Goal: Task Accomplishment & Management: Manage account settings

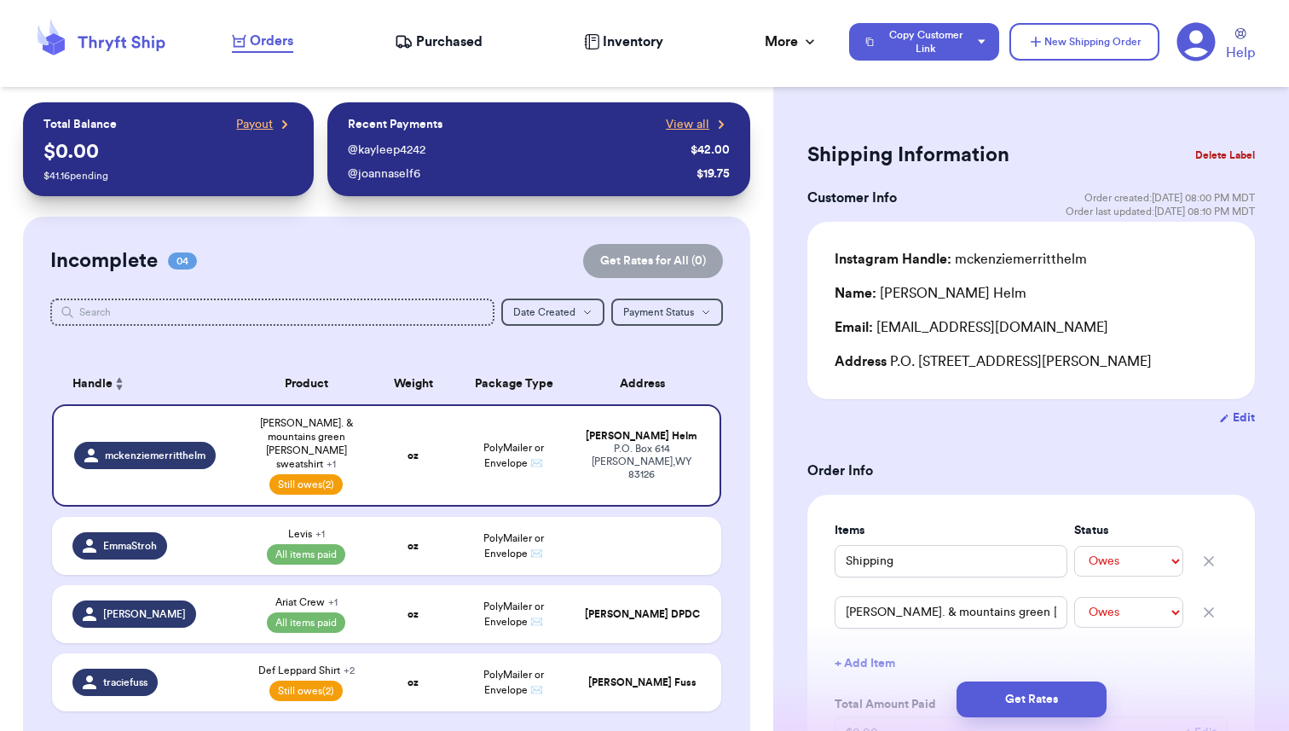
select select "unpaid"
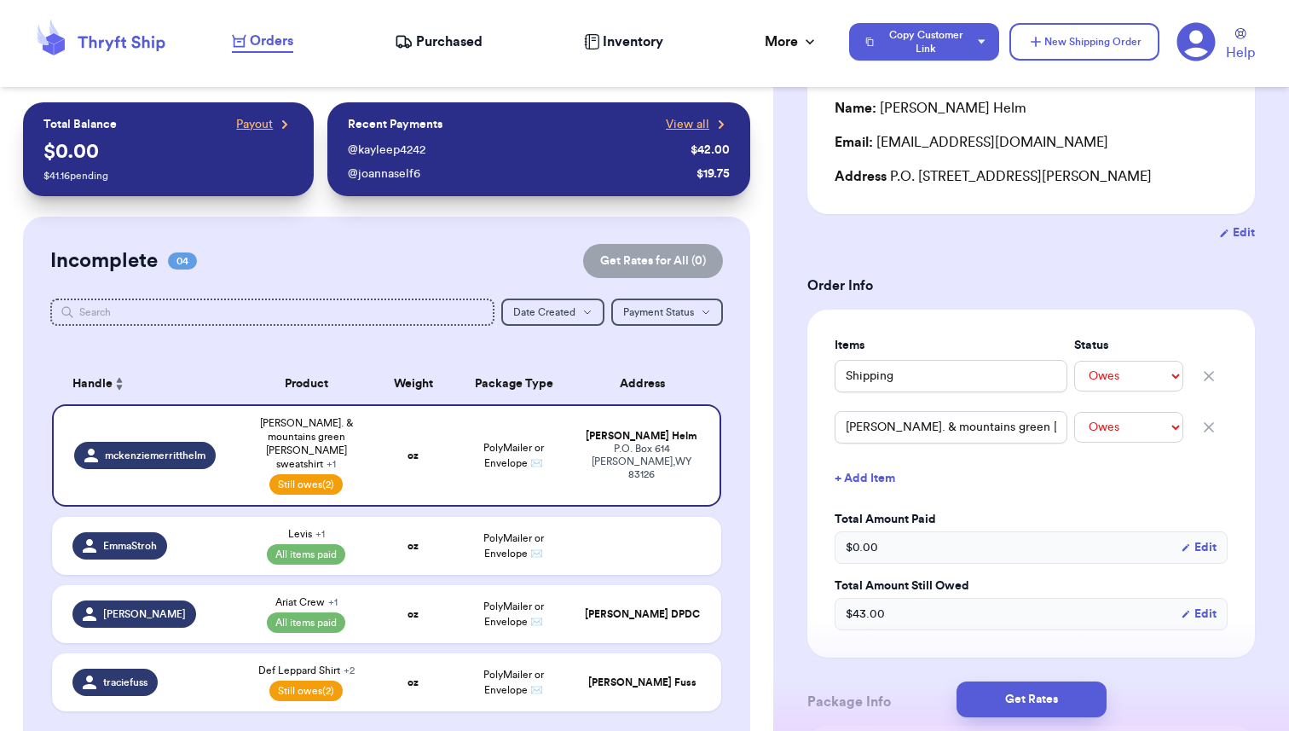
click at [628, 51] on span "Inventory" at bounding box center [633, 42] width 61 height 20
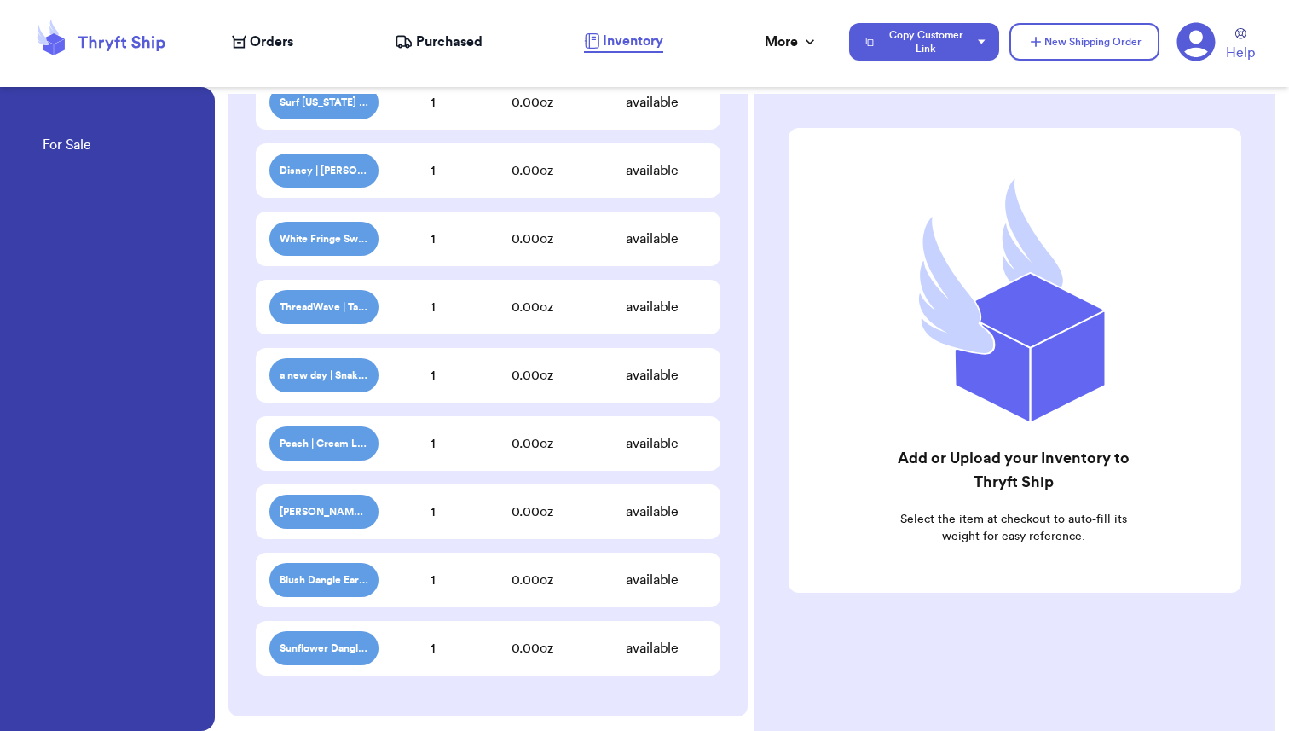
scroll to position [4799, 0]
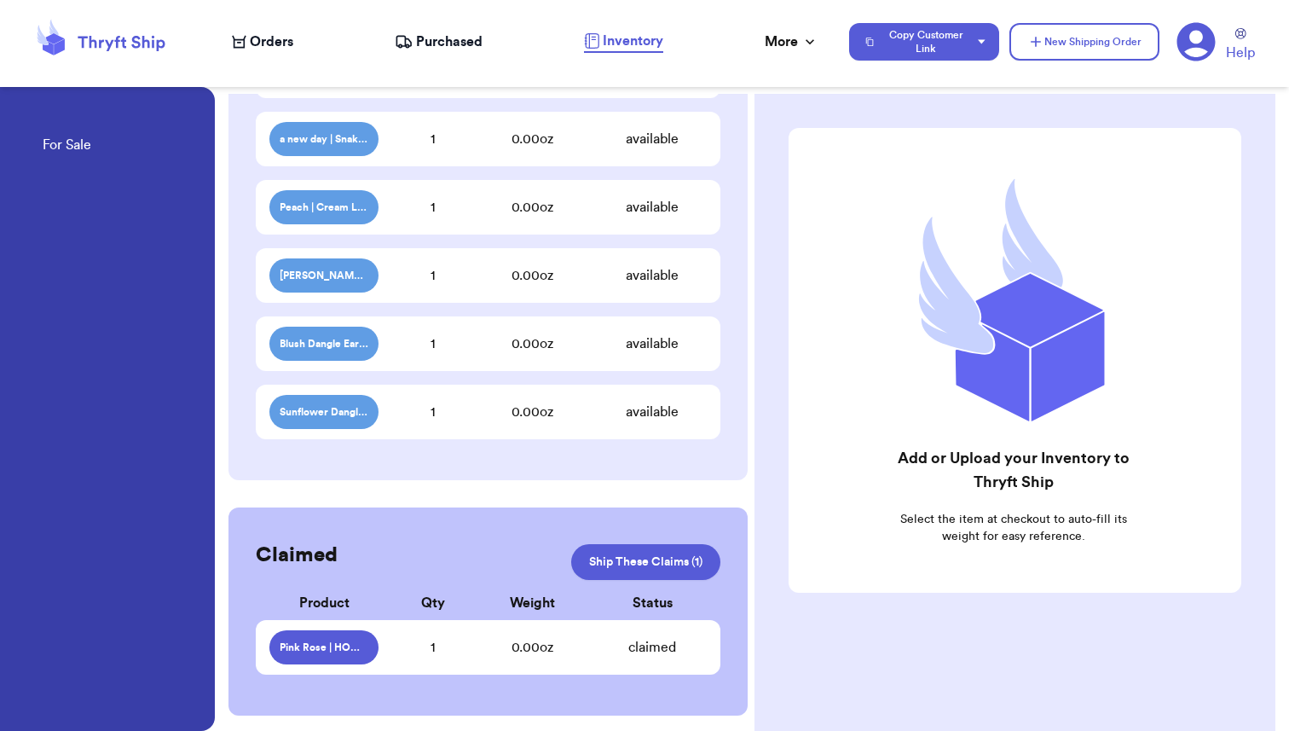
click at [355, 644] on span "Pink Rose | HOWDY Sweater Vest $4" at bounding box center [324, 647] width 89 height 14
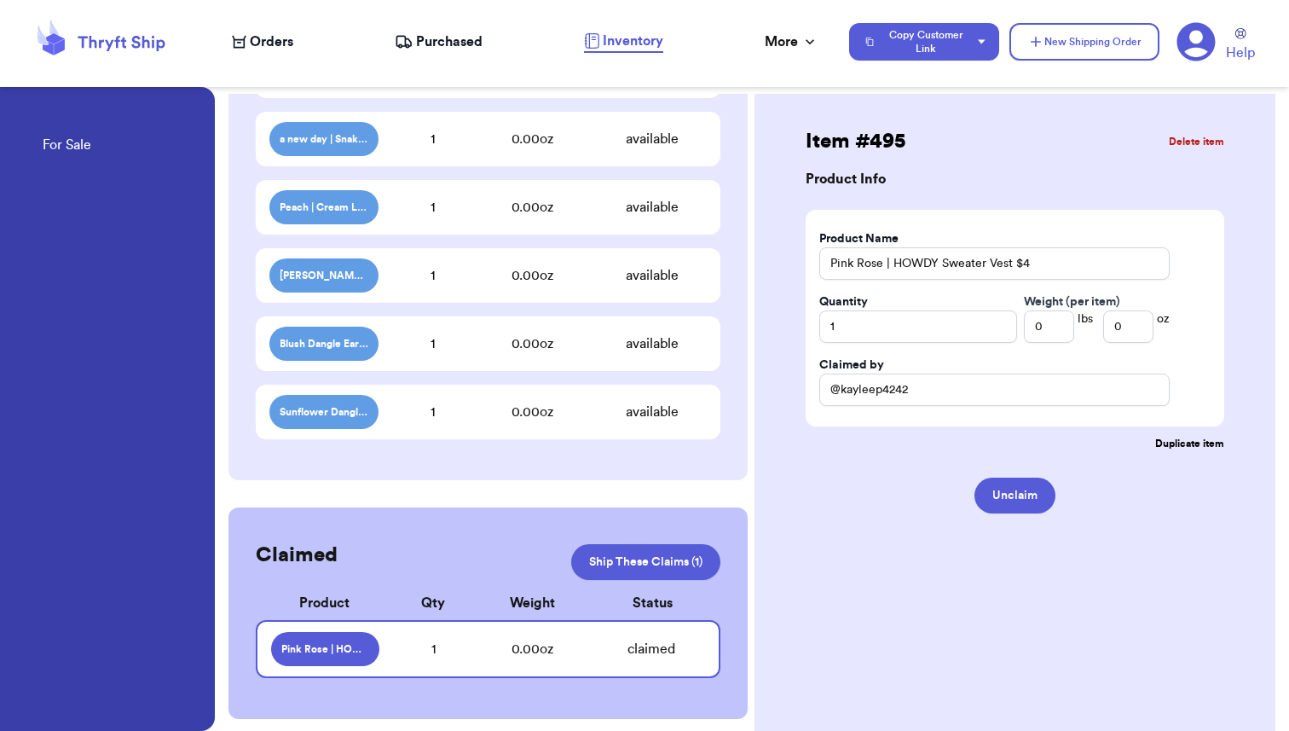
click at [280, 47] on span "Orders" at bounding box center [271, 42] width 43 height 20
select select "unpaid"
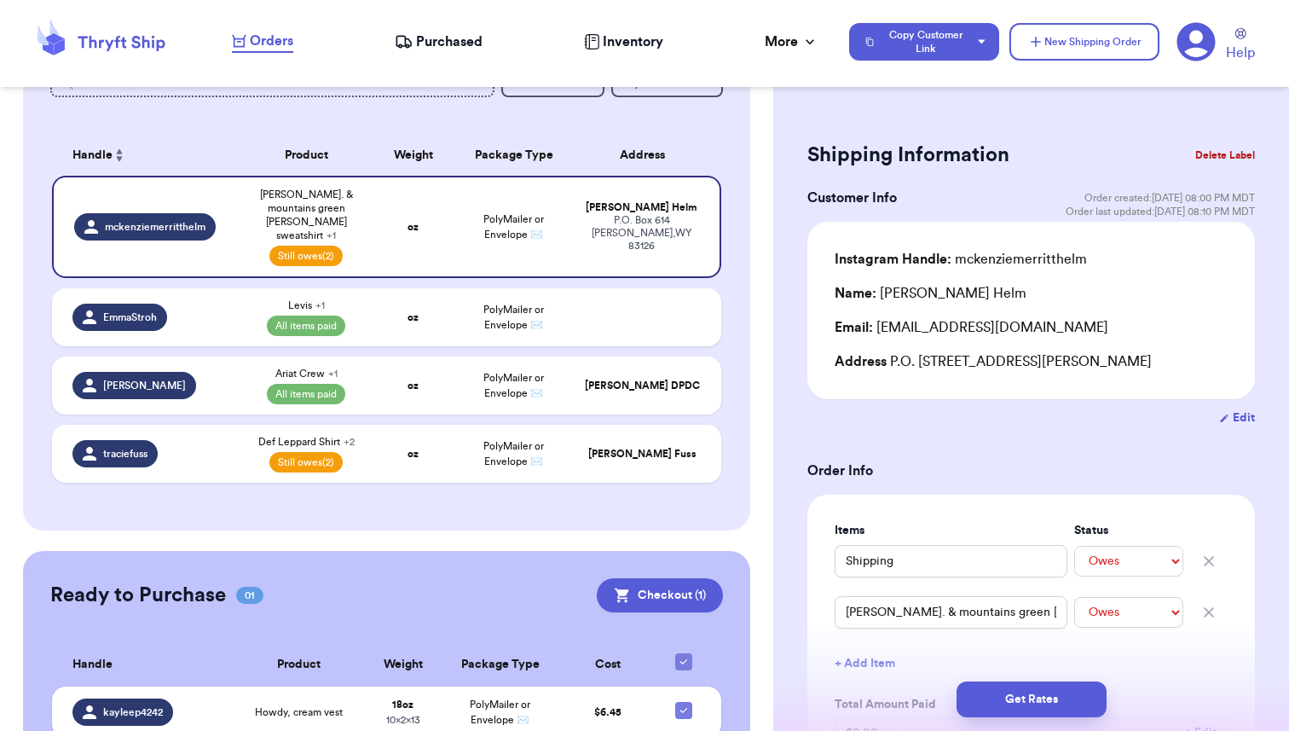
scroll to position [228, 0]
